Goal: Task Accomplishment & Management: Use online tool/utility

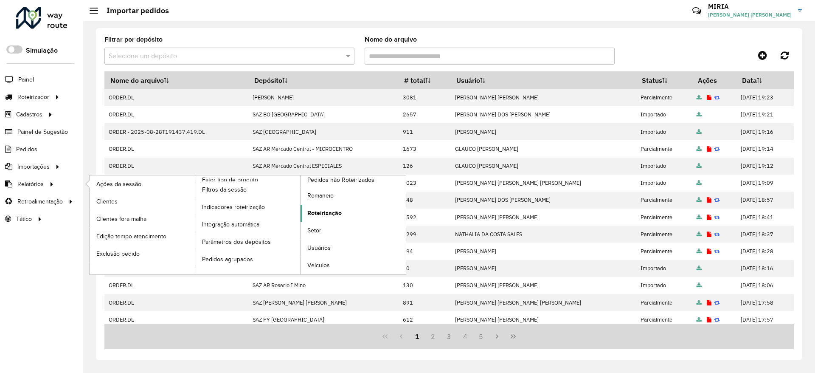
click at [325, 214] on span "Roteirização" at bounding box center [324, 212] width 34 height 9
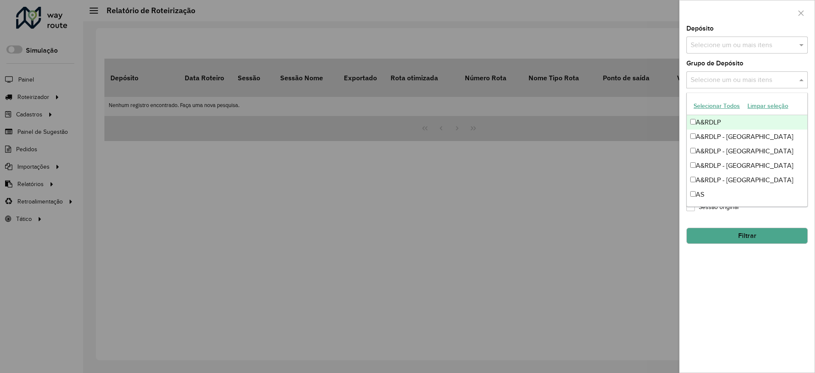
click at [798, 79] on span at bounding box center [802, 80] width 11 height 10
click at [756, 138] on div "A&RDLP - [GEOGRAPHIC_DATA]" at bounding box center [747, 136] width 120 height 14
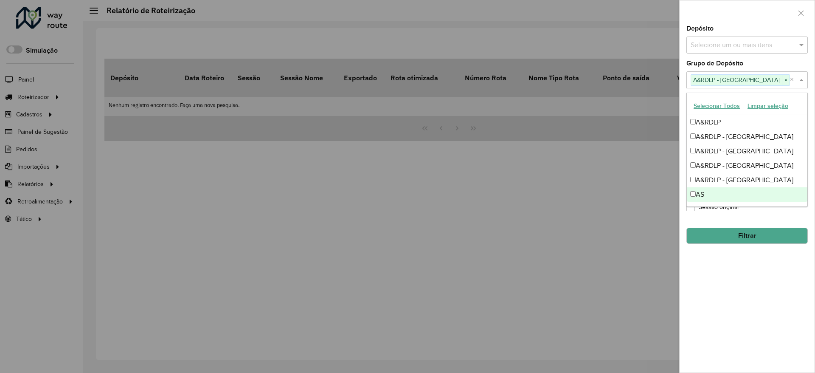
click at [757, 288] on div "**********" at bounding box center [746, 198] width 135 height 347
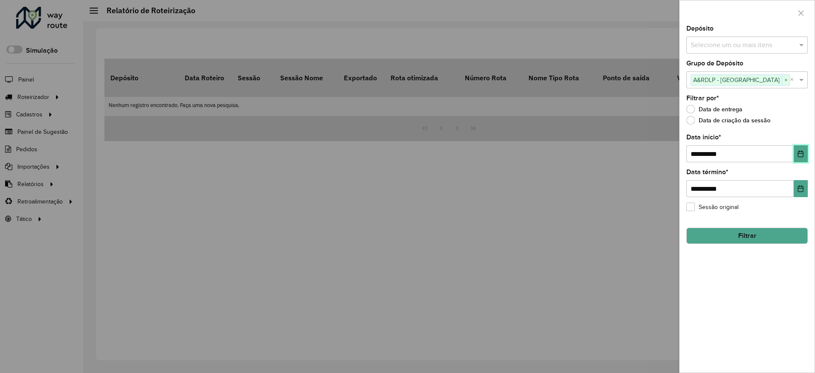
click at [799, 150] on icon "Choose Date" at bounding box center [800, 153] width 7 height 7
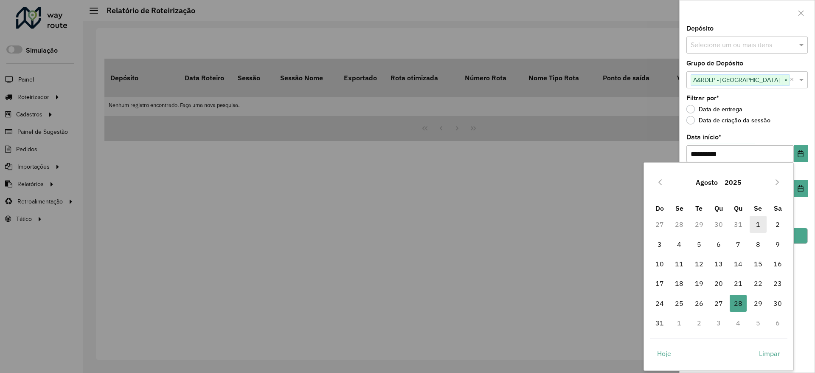
click at [758, 221] on span "1" at bounding box center [757, 224] width 17 height 17
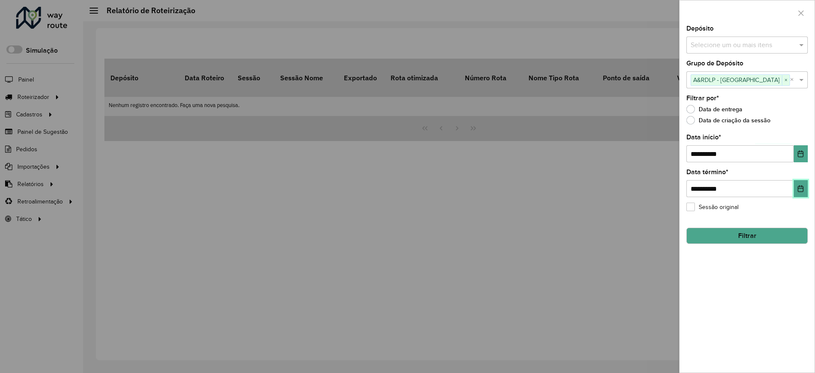
click at [804, 188] on icon "Choose Date" at bounding box center [800, 188] width 7 height 7
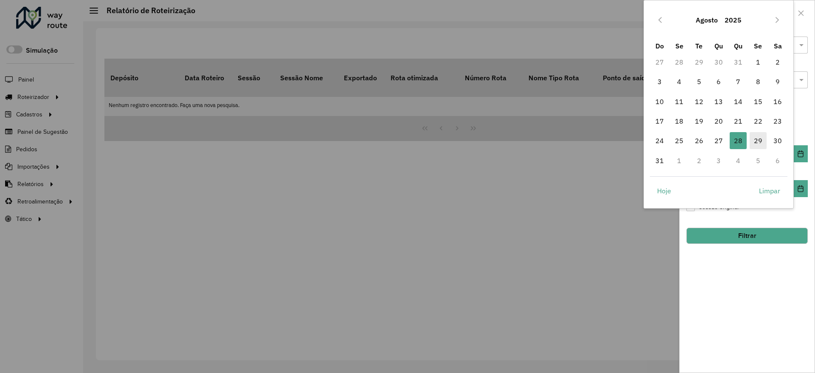
click at [754, 137] on span "29" at bounding box center [757, 140] width 17 height 17
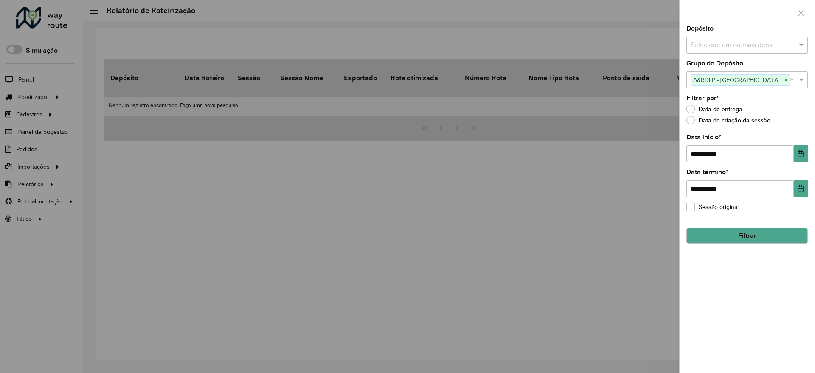
click at [775, 307] on div "**********" at bounding box center [746, 198] width 135 height 347
click at [764, 227] on button "Filtrar" at bounding box center [746, 235] width 121 height 16
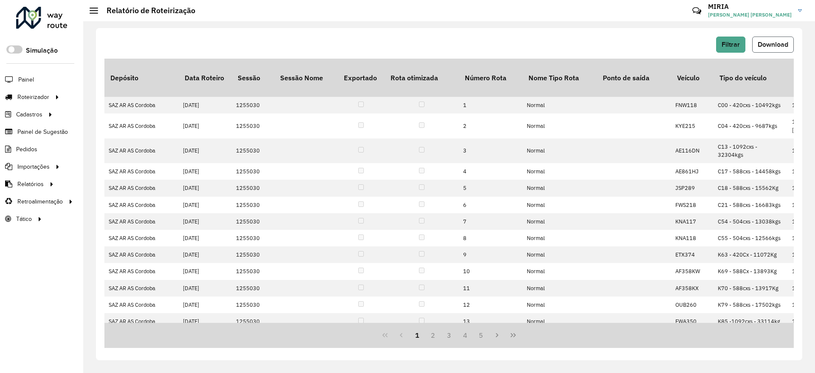
click at [782, 44] on span "Download" at bounding box center [772, 44] width 31 height 7
click at [515, 36] on div "Filtrar Download" at bounding box center [448, 44] width 689 height 16
click at [110, 99] on span "Entregas" at bounding box center [108, 96] width 24 height 9
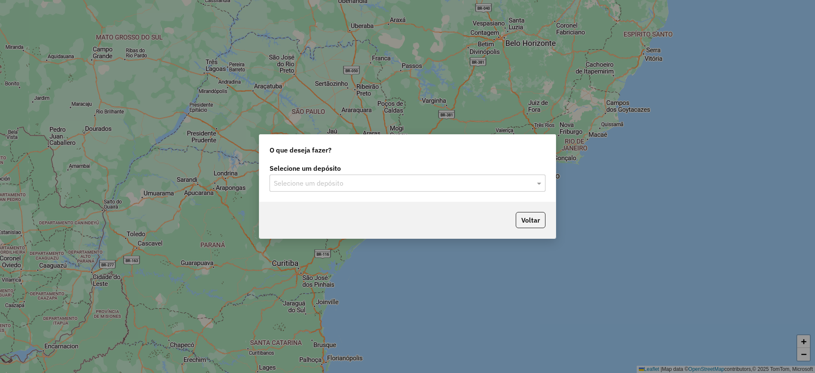
click at [302, 179] on input "text" at bounding box center [399, 183] width 250 height 10
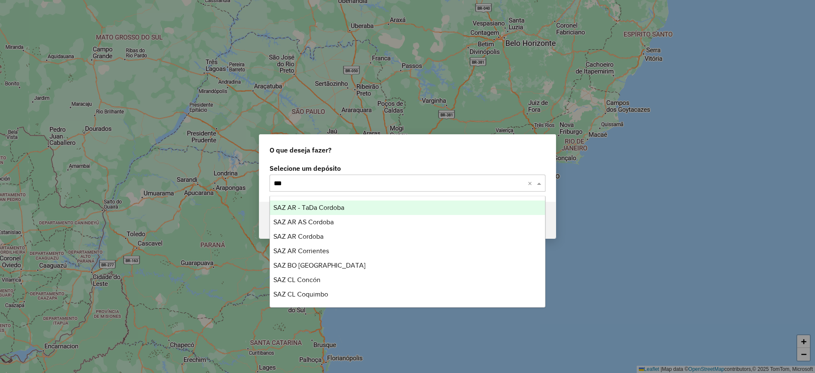
type input "****"
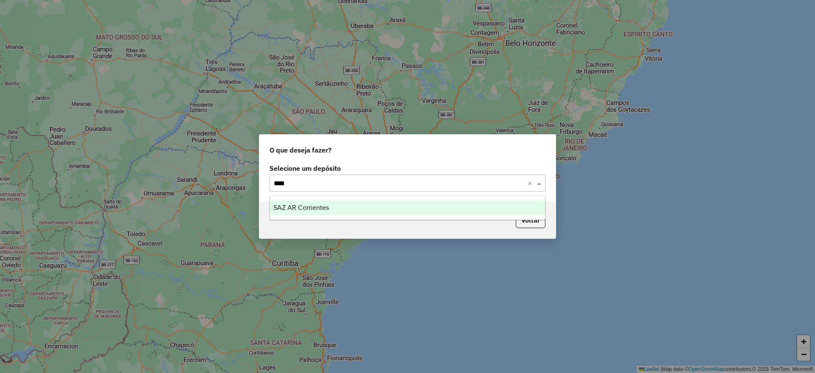
click at [317, 206] on span "SAZ AR Corrientes" at bounding box center [301, 207] width 56 height 7
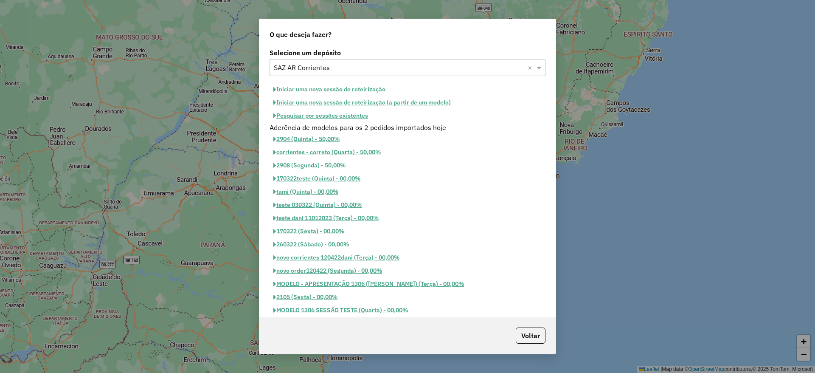
click at [324, 109] on button "Pesquisar por sessões existentes" at bounding box center [320, 115] width 102 height 13
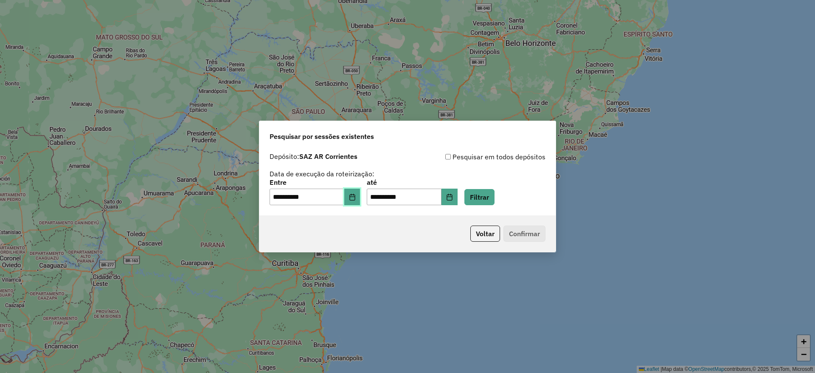
drag, startPoint x: 356, startPoint y: 193, endPoint x: 373, endPoint y: 163, distance: 34.9
click at [373, 163] on div "**********" at bounding box center [407, 178] width 276 height 54
click at [493, 195] on button "Filtrar" at bounding box center [479, 197] width 30 height 16
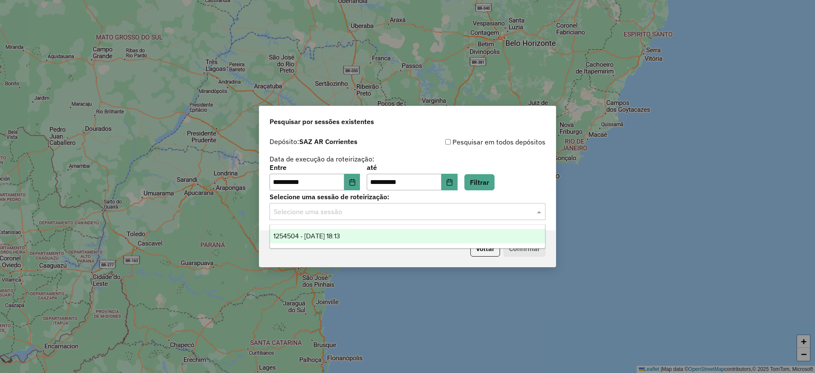
click at [469, 207] on input "text" at bounding box center [399, 212] width 250 height 10
click at [327, 235] on span "1254504 - 28/08/2025 18:13" at bounding box center [306, 235] width 67 height 7
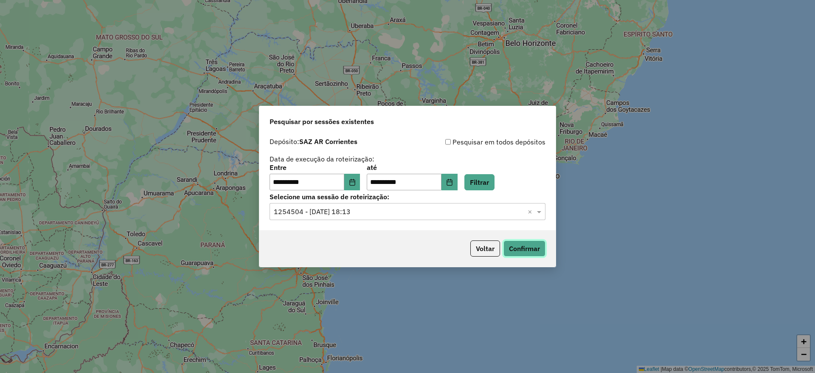
click at [522, 247] on button "Confirmar" at bounding box center [524, 248] width 42 height 16
